Goal: Register for event/course

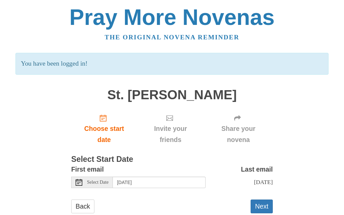
scroll to position [15, 0]
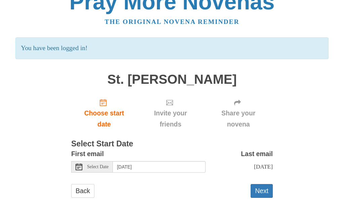
click at [96, 168] on div "Select Date" at bounding box center [92, 166] width 42 height 11
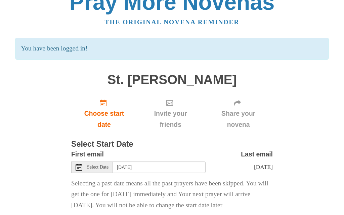
click at [83, 165] on div "Select Date" at bounding box center [92, 166] width 42 height 11
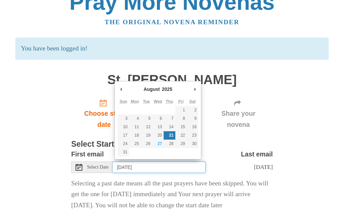
type input "[DATE]"
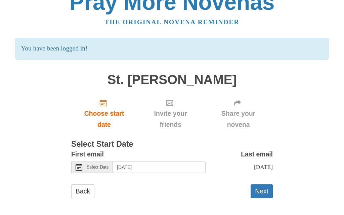
click at [263, 188] on button "Next" at bounding box center [262, 191] width 22 height 14
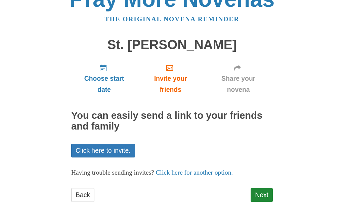
scroll to position [21, 0]
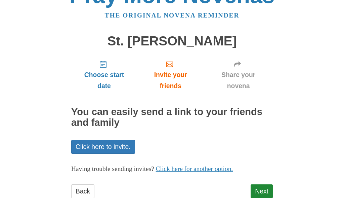
click at [105, 76] on span "Choose start date" at bounding box center [104, 81] width 52 height 22
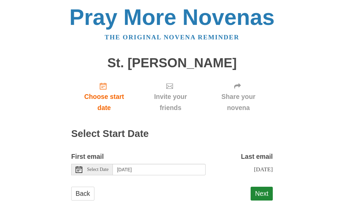
click at [85, 168] on div "Select Date" at bounding box center [92, 169] width 42 height 11
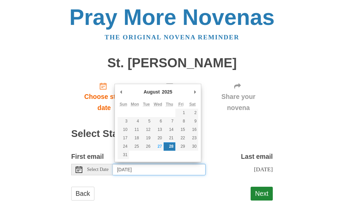
type input "Wednesday, August 27th"
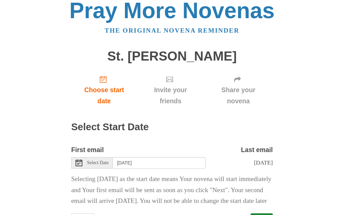
scroll to position [7, 0]
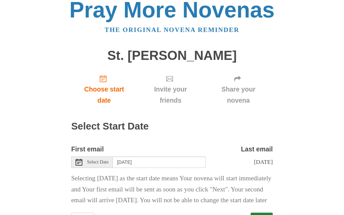
click at [267, 214] on button "Next" at bounding box center [262, 219] width 22 height 14
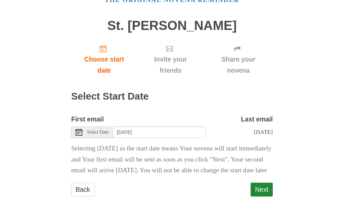
scroll to position [37, 0]
